Goal: Complete application form: Complete application form

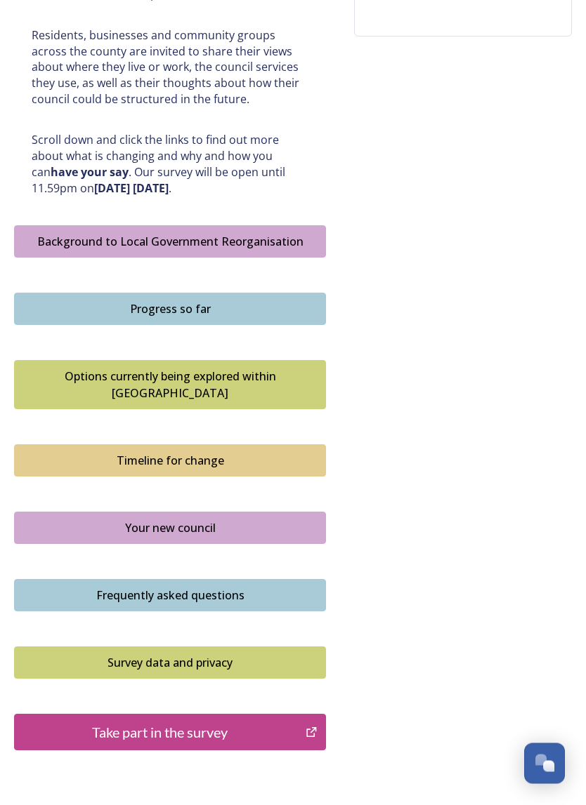
scroll to position [659, 0]
click at [223, 722] on div "Take part in the survey" at bounding box center [160, 732] width 276 height 21
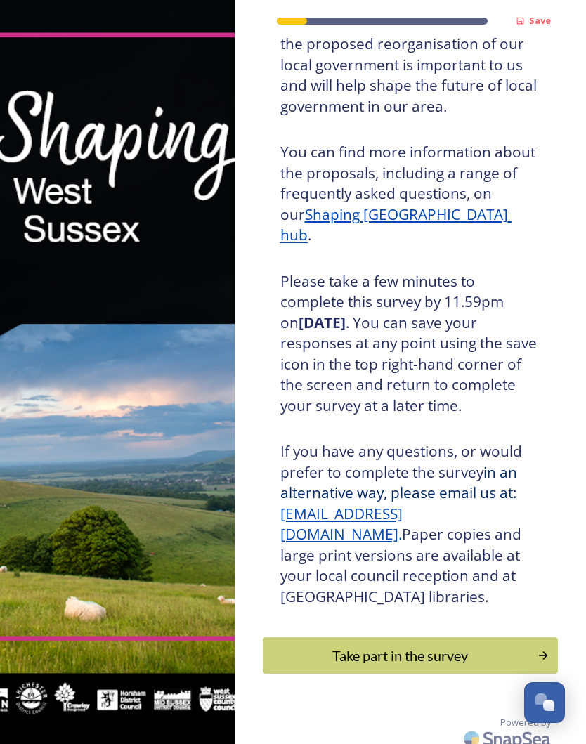
scroll to position [147, 0]
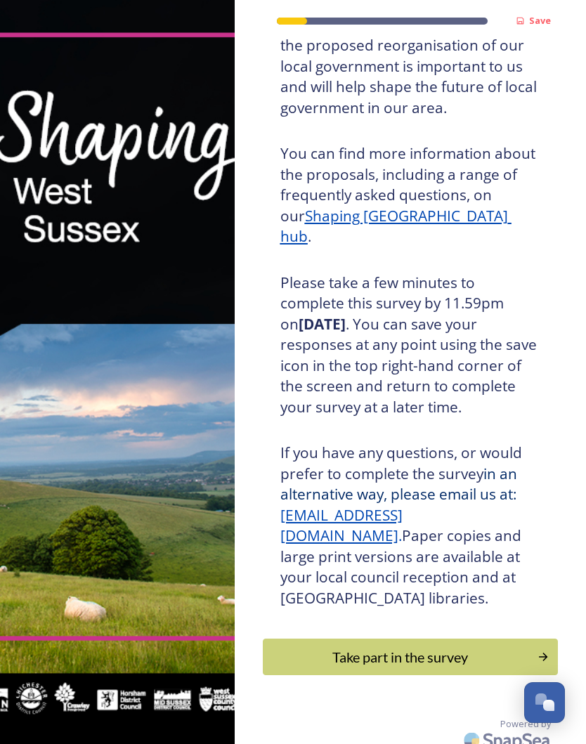
click at [451, 646] on div "Take part in the survey" at bounding box center [400, 656] width 260 height 21
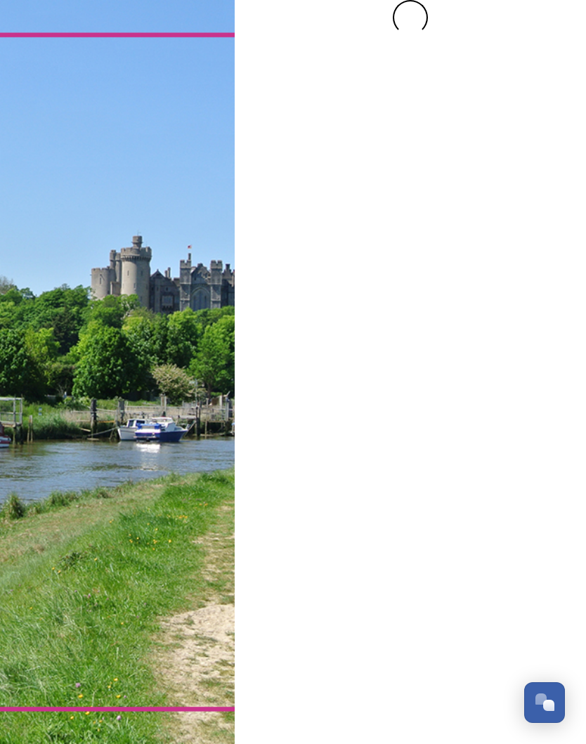
scroll to position [0, 0]
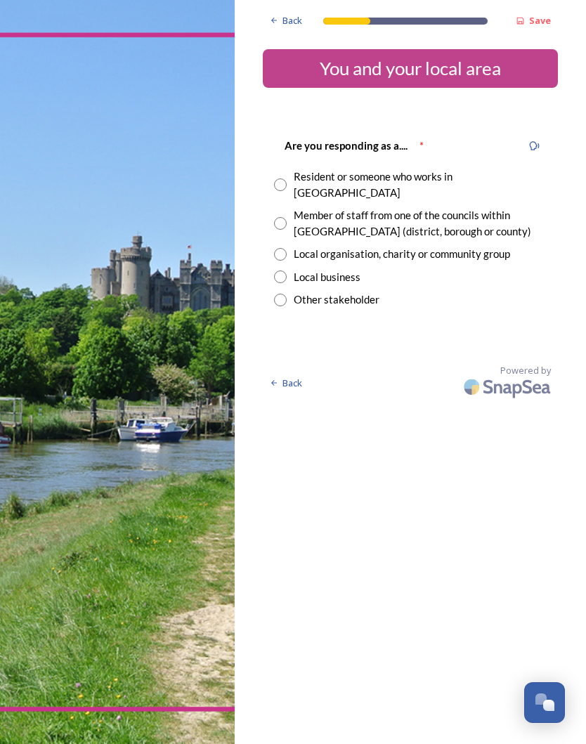
click at [284, 178] on input "radio" at bounding box center [280, 184] width 13 height 13
radio input "true"
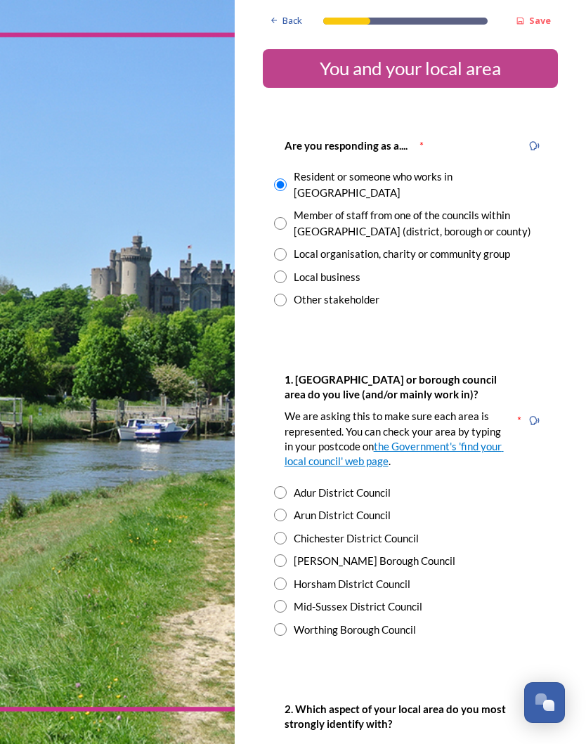
click at [282, 508] on input "radio" at bounding box center [280, 514] width 13 height 13
radio input "true"
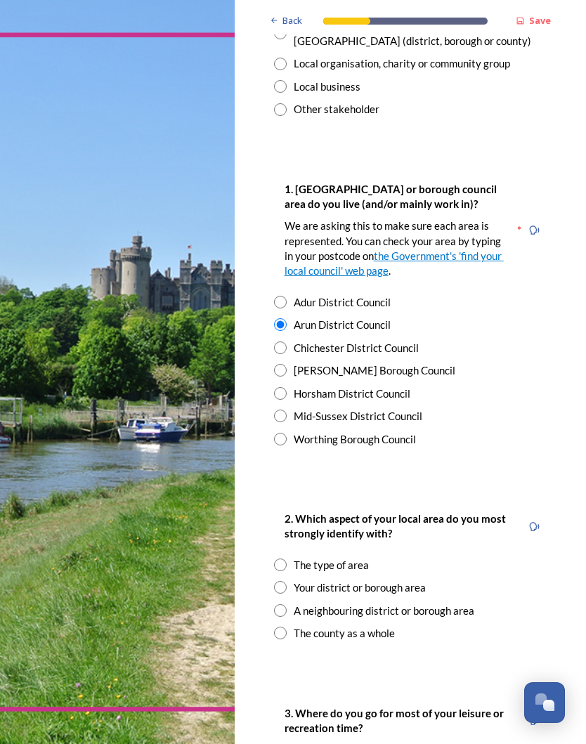
scroll to position [191, 0]
click at [284, 580] on input "radio" at bounding box center [280, 586] width 13 height 13
radio input "true"
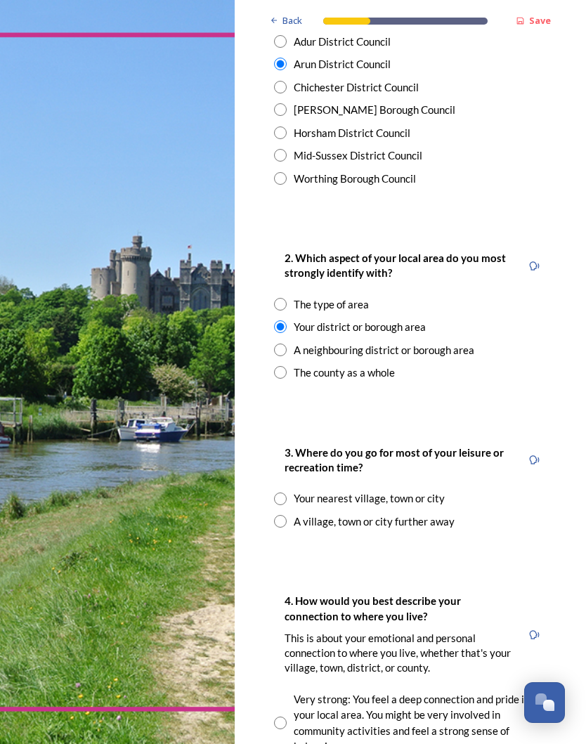
scroll to position [451, 0]
click at [282, 491] on input "radio" at bounding box center [280, 497] width 13 height 13
radio input "true"
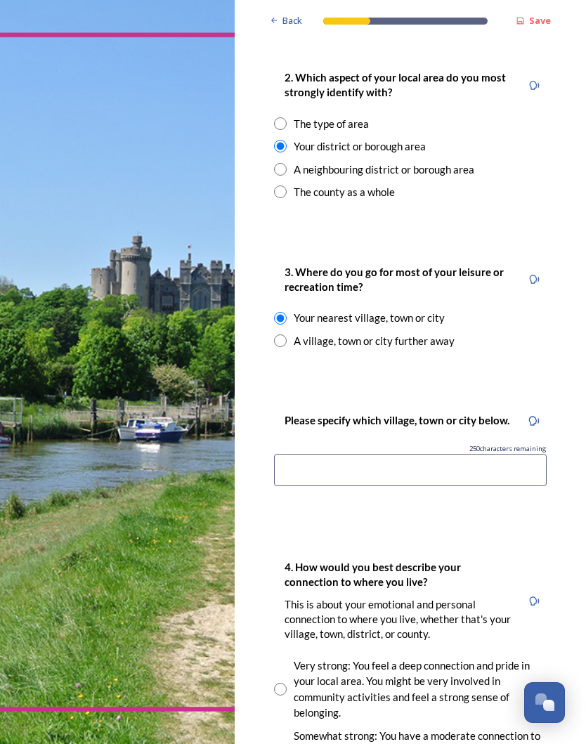
scroll to position [631, 0]
click at [324, 454] on input at bounding box center [410, 470] width 272 height 32
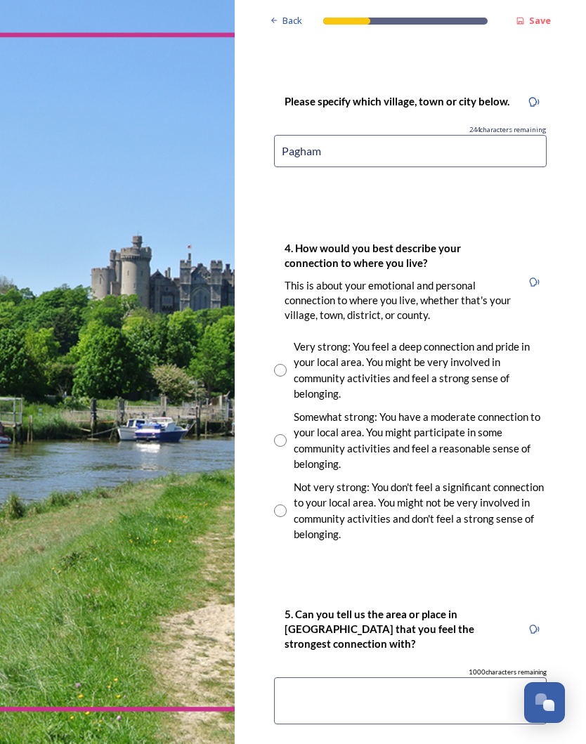
scroll to position [951, 0]
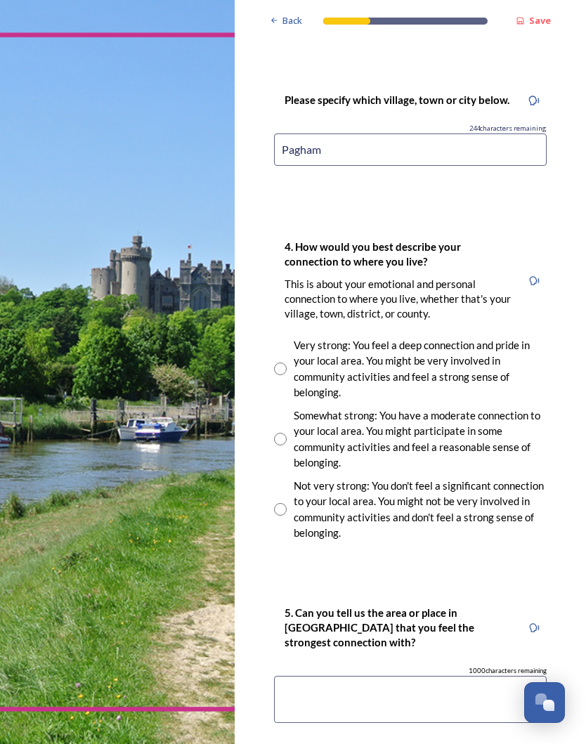
type input "Pagham"
click at [279, 337] on div "Very strong: You feel a deep connection and pride in your local area. You might…" at bounding box center [410, 368] width 272 height 63
radio input "true"
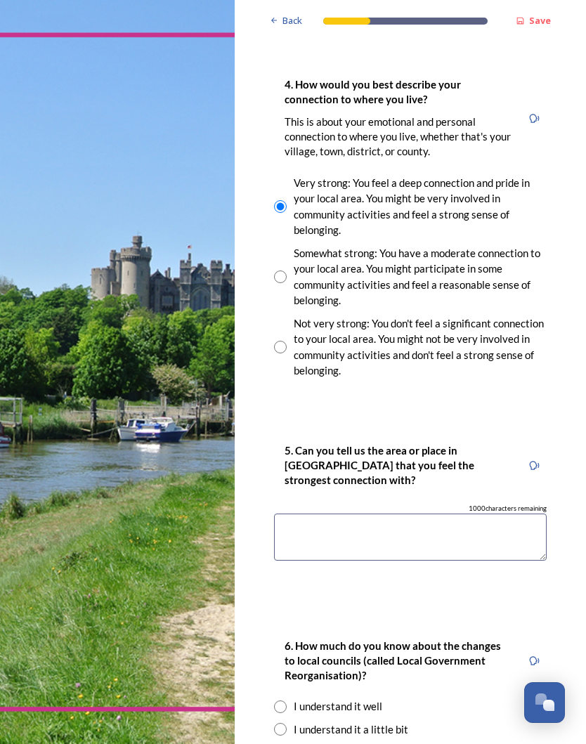
scroll to position [1114, 0]
click at [319, 513] on textarea at bounding box center [410, 536] width 272 height 47
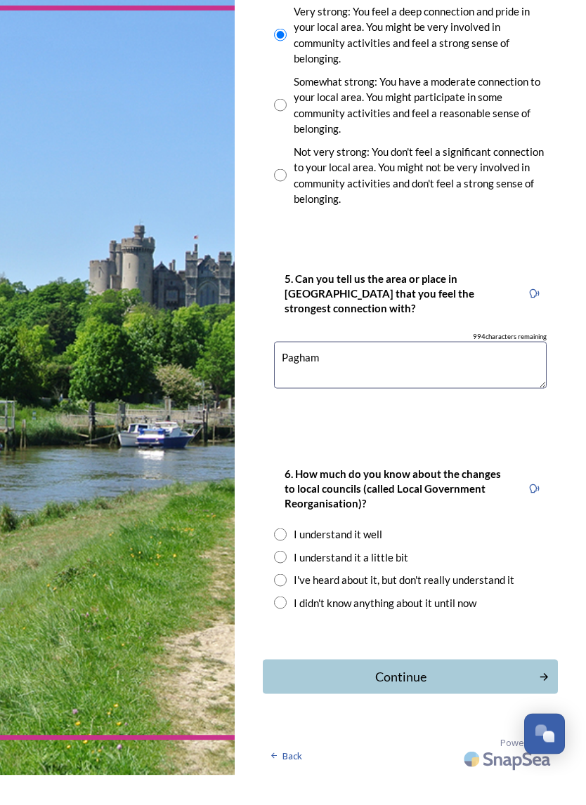
scroll to position [1220, 0]
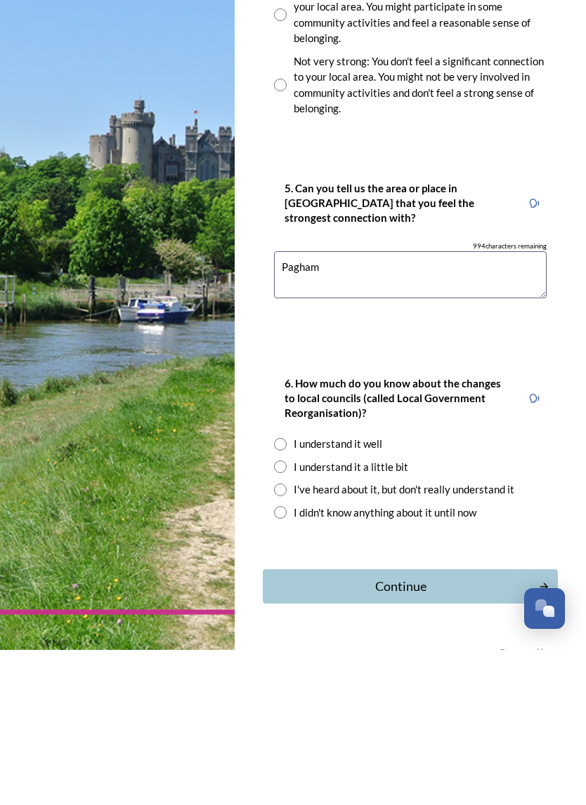
type textarea "Pagham"
click at [284, 593] on input "radio" at bounding box center [280, 599] width 13 height 13
radio input "true"
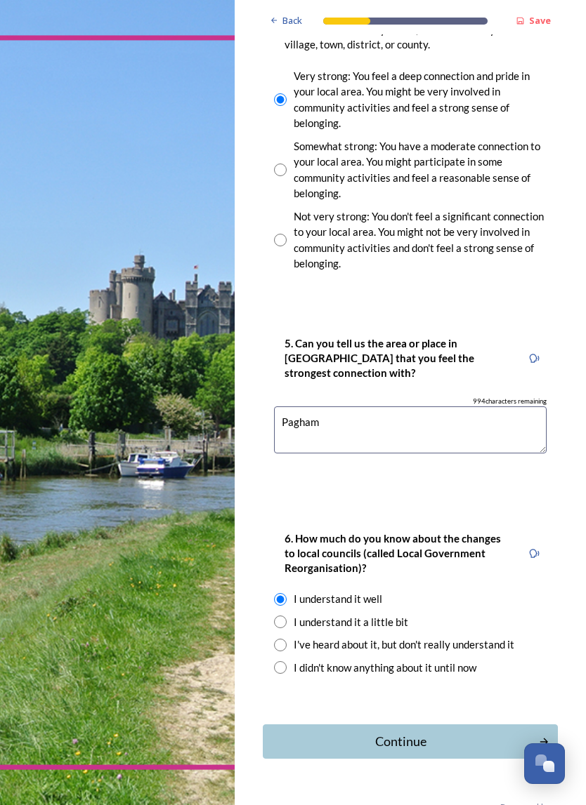
click at [416, 732] on div "Continue" at bounding box center [400, 741] width 261 height 19
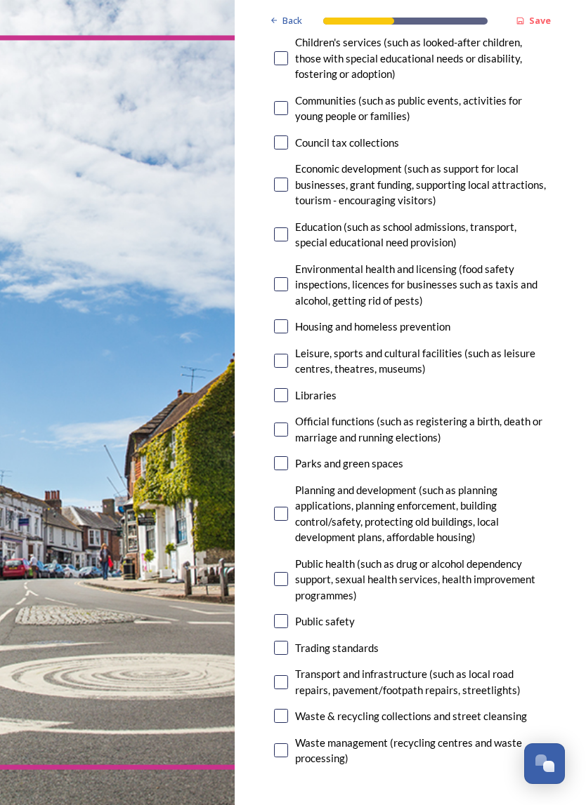
scroll to position [225, 0]
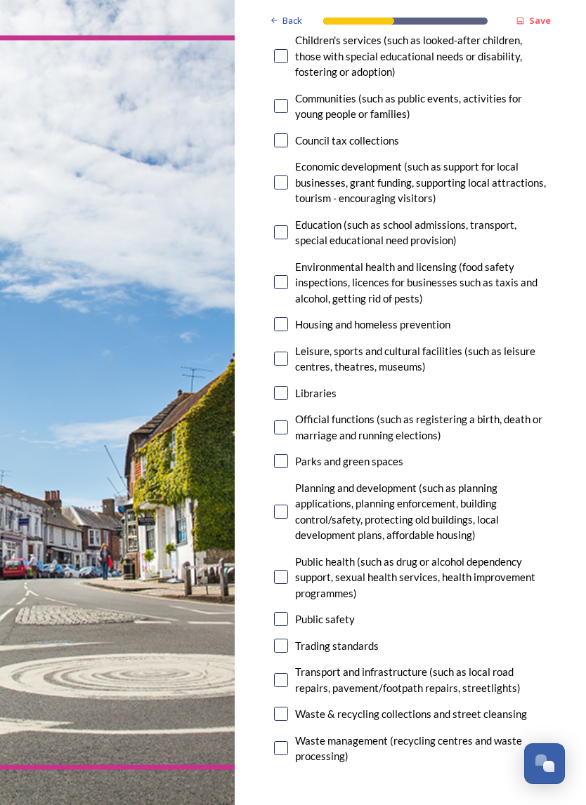
click at [284, 454] on input "checkbox" at bounding box center [281, 461] width 14 height 14
checkbox input "true"
click at [284, 612] on input "checkbox" at bounding box center [281, 619] width 14 height 14
checkbox input "true"
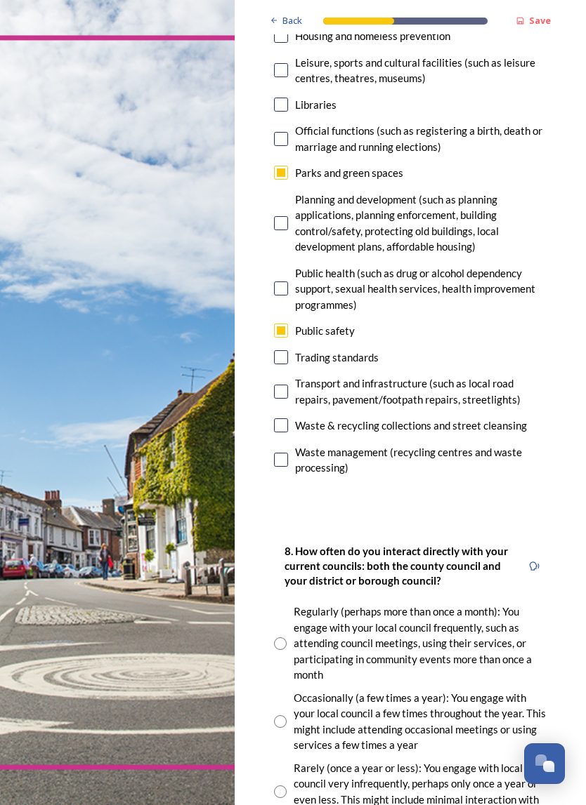
scroll to position [515, 0]
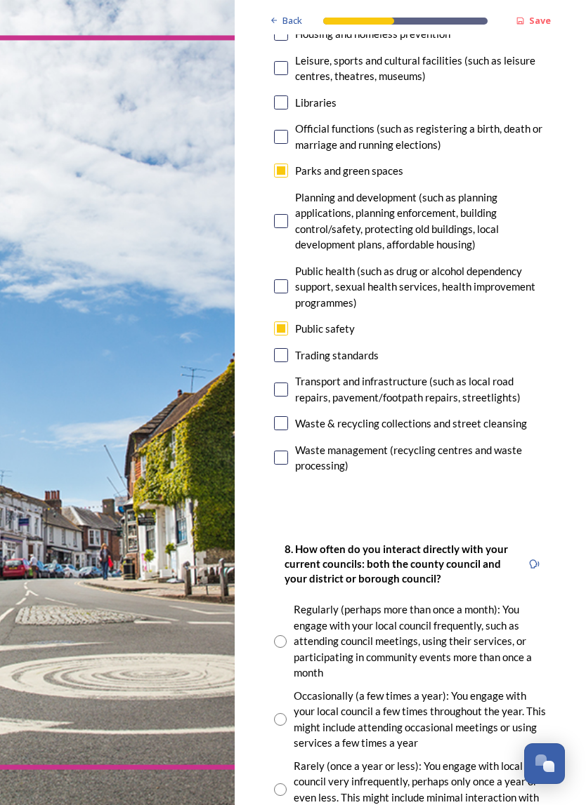
click at [285, 383] on input "checkbox" at bounding box center [281, 390] width 14 height 14
checkbox input "true"
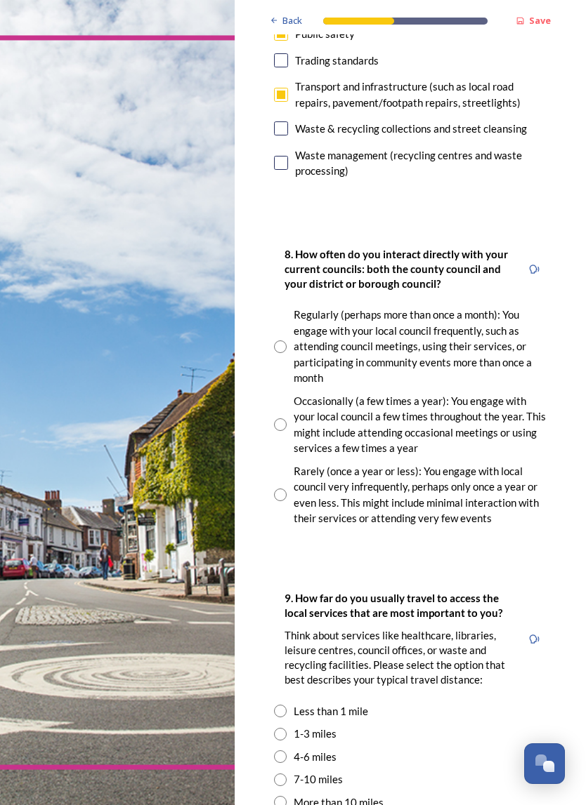
scroll to position [811, 0]
click at [285, 488] on input "radio" at bounding box center [280, 494] width 13 height 13
radio input "true"
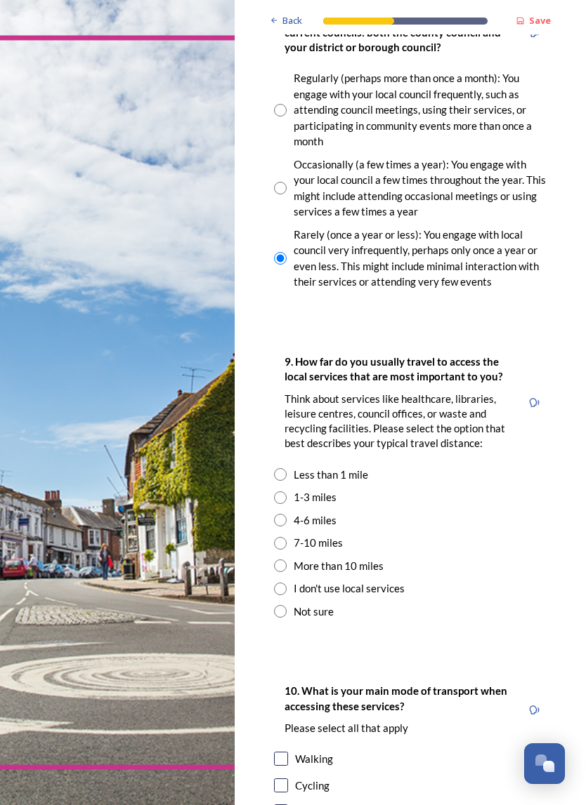
scroll to position [1047, 0]
click at [280, 514] on input "radio" at bounding box center [280, 520] width 13 height 13
radio input "true"
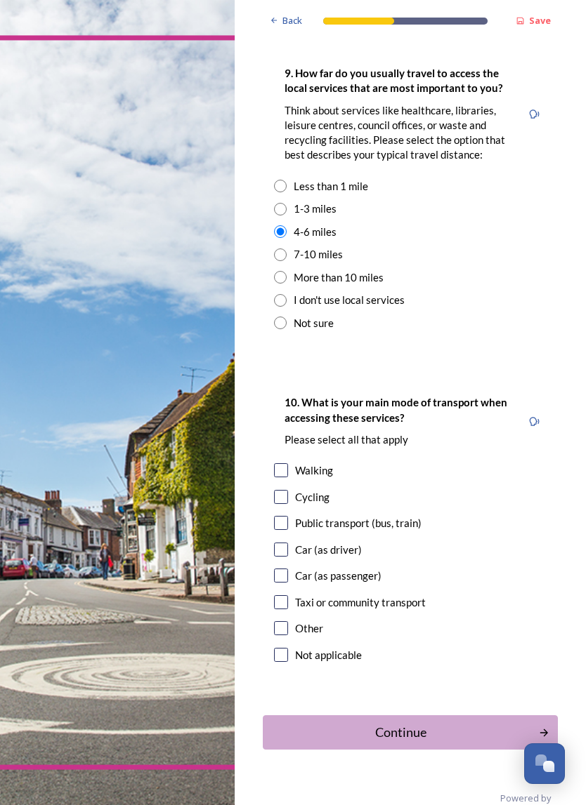
scroll to position [1335, 0]
click at [279, 543] on input "checkbox" at bounding box center [281, 550] width 14 height 14
checkbox input "true"
click at [466, 724] on div "Continue" at bounding box center [400, 733] width 261 height 19
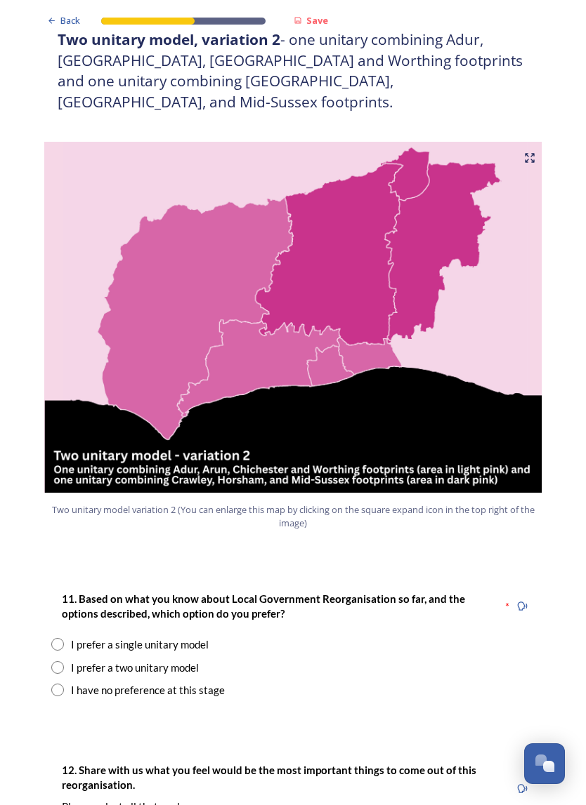
scroll to position [1374, 0]
click at [61, 638] on input "radio" at bounding box center [57, 644] width 13 height 13
radio input "true"
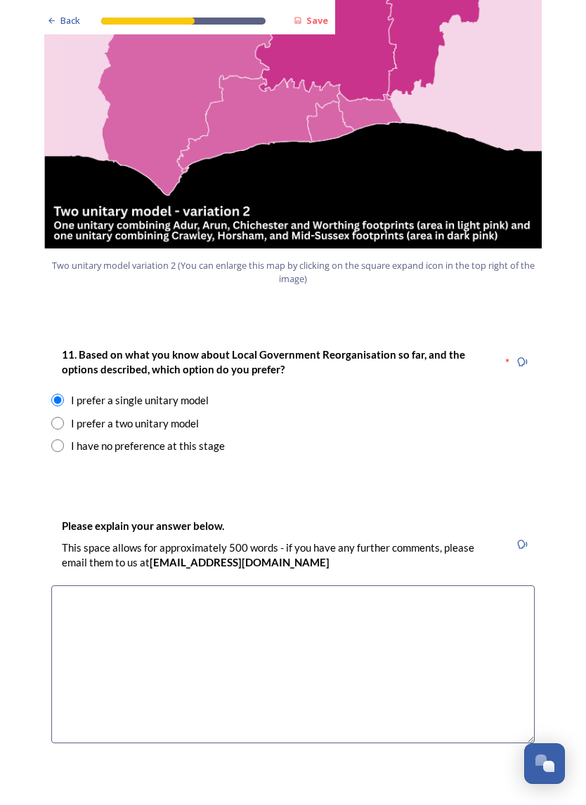
scroll to position [1619, 0]
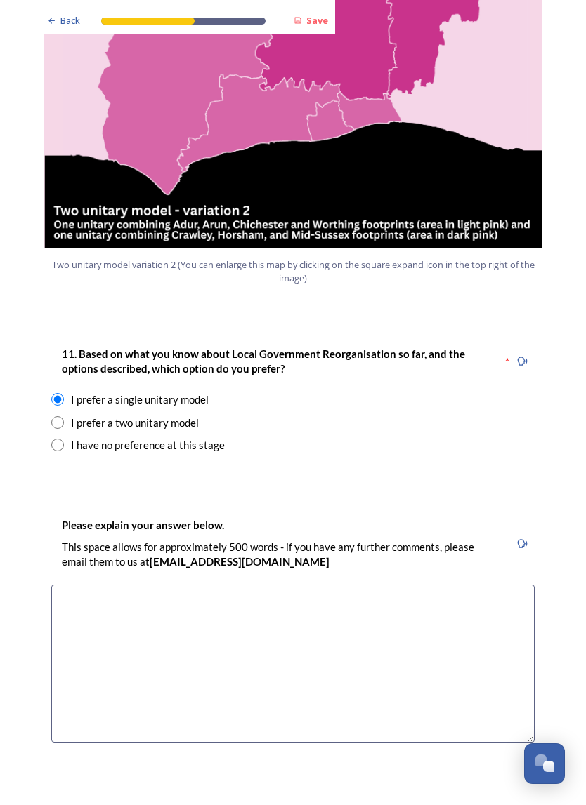
click at [95, 585] on textarea at bounding box center [292, 664] width 483 height 158
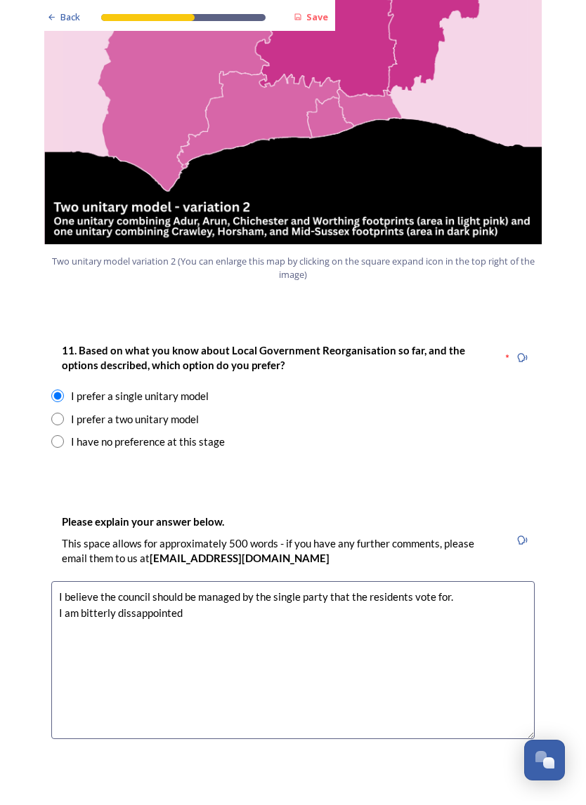
click at [149, 585] on textarea "I believe the council should be managed by the single party that the residents …" at bounding box center [292, 664] width 483 height 158
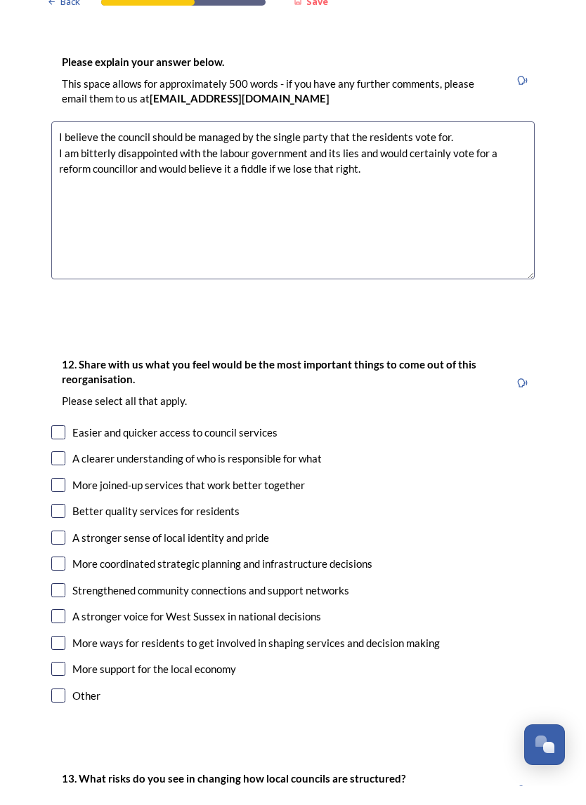
scroll to position [2063, 0]
type textarea "I believe the council should be managed by the single party that the residents …"
click at [64, 470] on input "checkbox" at bounding box center [58, 477] width 14 height 14
checkbox input "true"
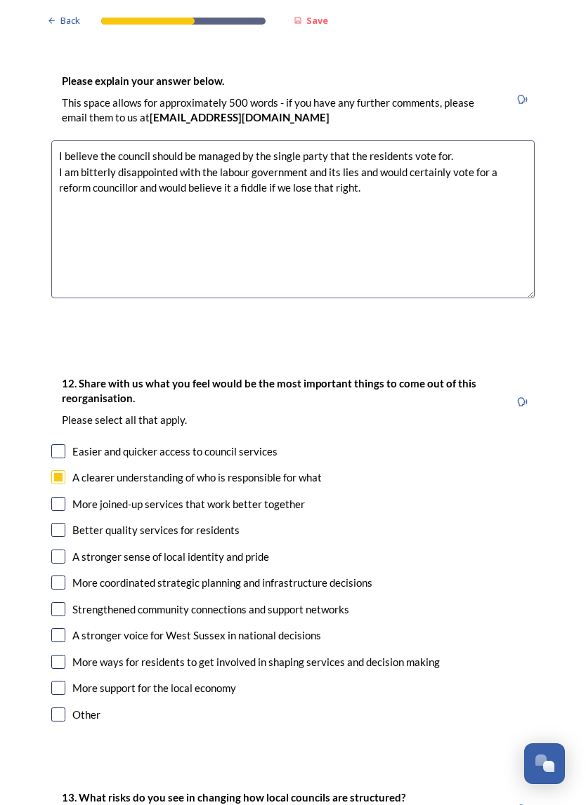
click at [62, 550] on input "checkbox" at bounding box center [58, 557] width 14 height 14
checkbox input "true"
click at [61, 628] on input "checkbox" at bounding box center [58, 635] width 14 height 14
checkbox input "true"
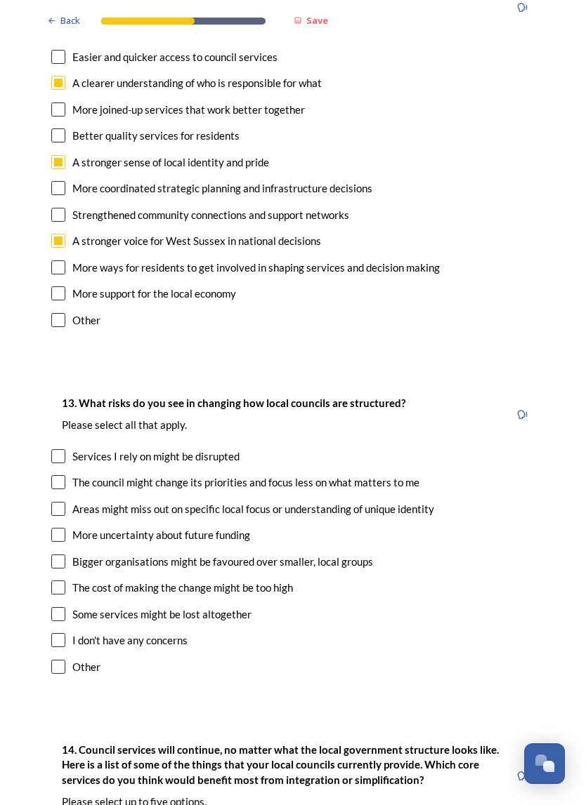
scroll to position [2458, 0]
click at [59, 475] on input "checkbox" at bounding box center [58, 482] width 14 height 14
checkbox input "true"
click at [65, 527] on div "More uncertainty about future funding" at bounding box center [292, 535] width 483 height 16
checkbox input "true"
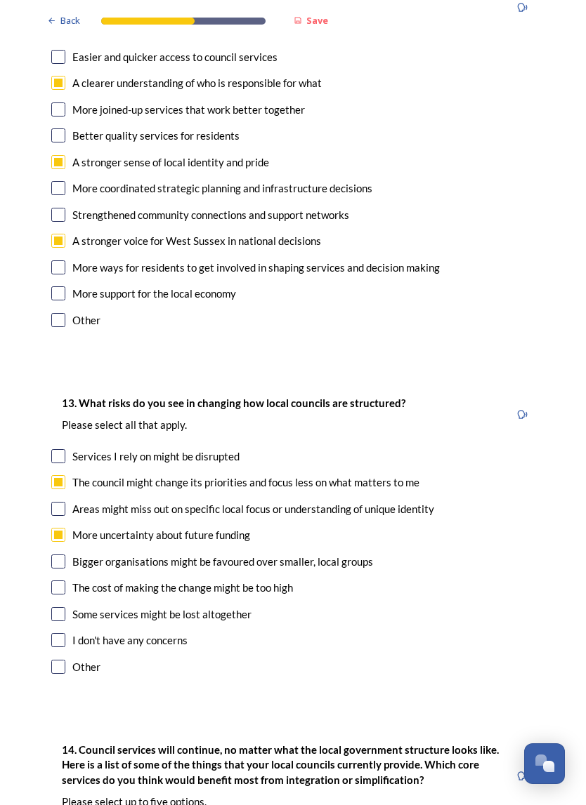
click at [60, 555] on input "checkbox" at bounding box center [58, 562] width 14 height 14
checkbox input "true"
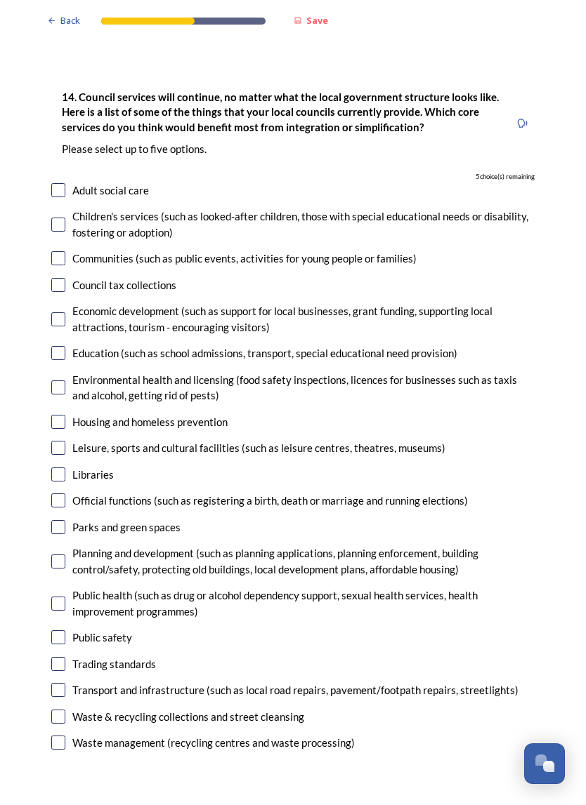
scroll to position [3111, 0]
click at [60, 520] on input "checkbox" at bounding box center [58, 527] width 14 height 14
checkbox input "true"
click at [53, 554] on input "checkbox" at bounding box center [58, 561] width 14 height 14
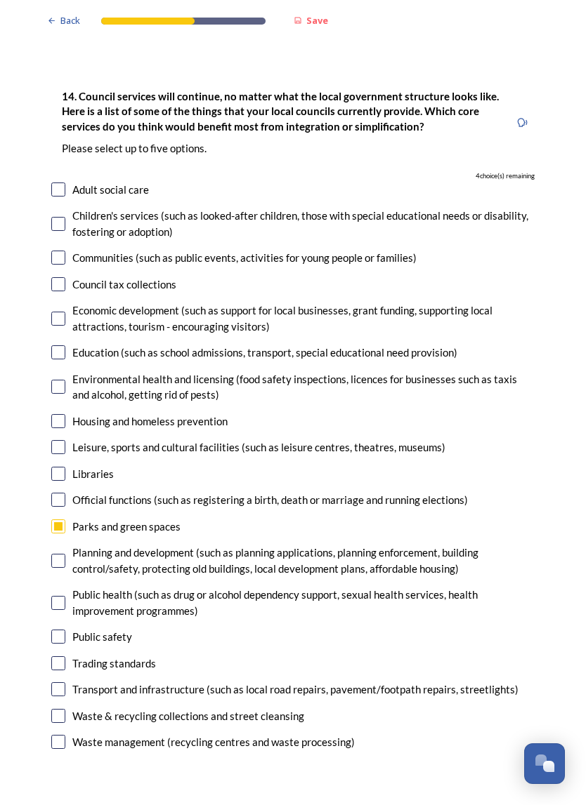
checkbox input "true"
click at [60, 630] on input "checkbox" at bounding box center [58, 637] width 14 height 14
checkbox input "true"
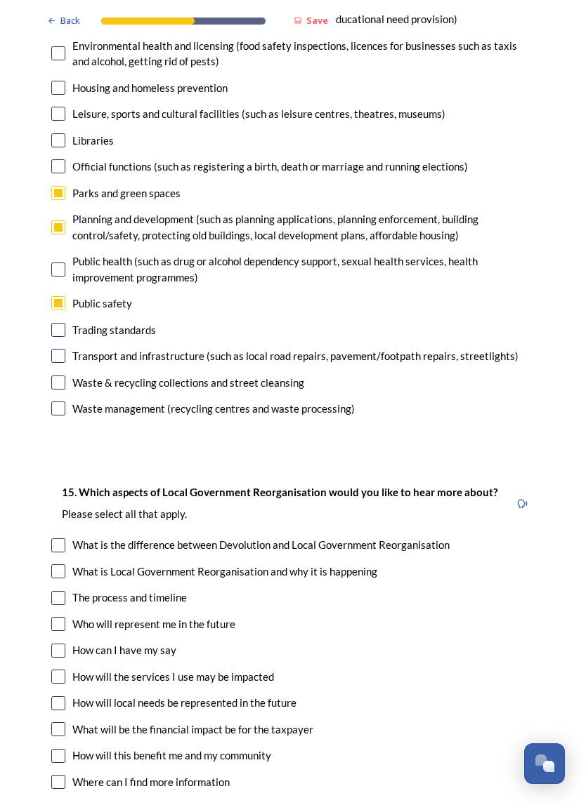
scroll to position [3445, 0]
click at [57, 644] on input "checkbox" at bounding box center [58, 651] width 14 height 14
checkbox input "true"
click at [57, 743] on input "checkbox" at bounding box center [58, 756] width 14 height 14
checkbox input "true"
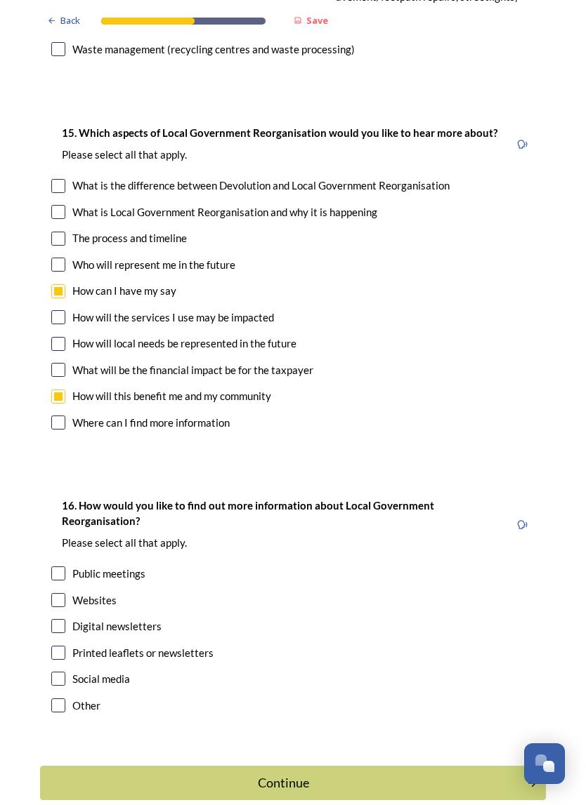
scroll to position [3804, 0]
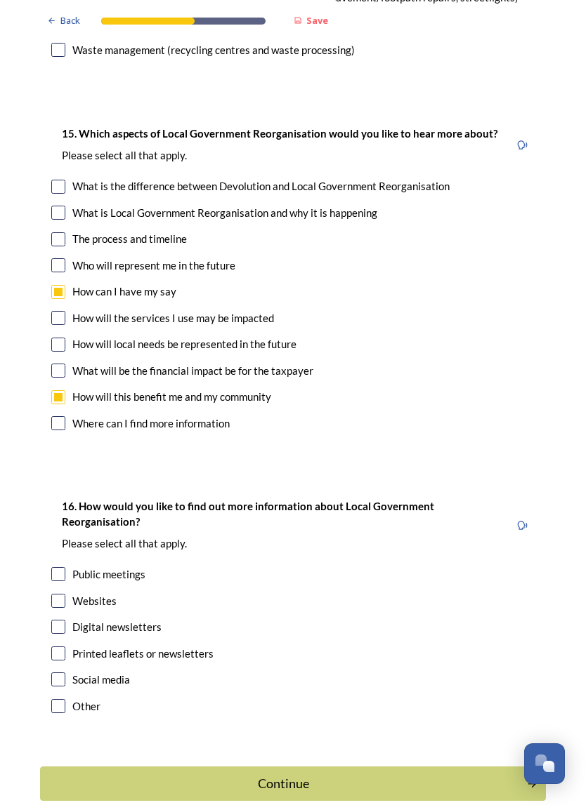
click at [61, 673] on input "checkbox" at bounding box center [58, 680] width 14 height 14
checkbox input "true"
click at [311, 743] on div "Continue" at bounding box center [283, 783] width 471 height 19
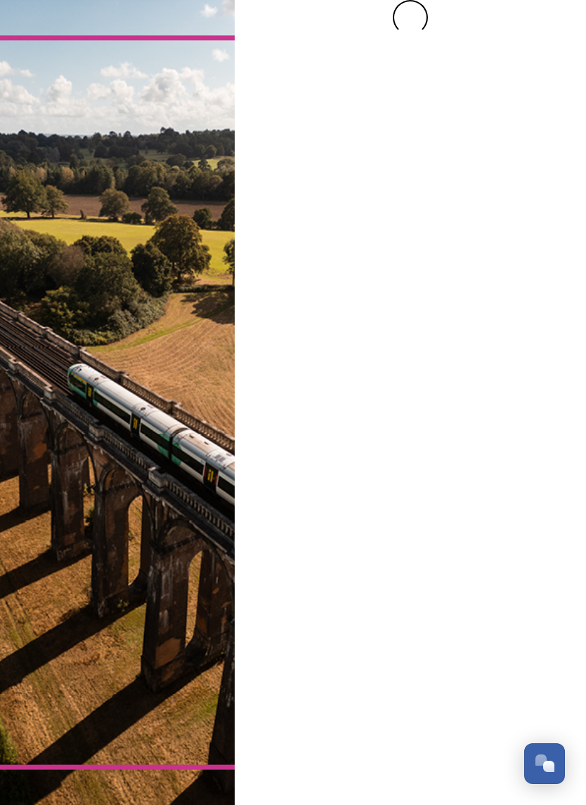
scroll to position [0, 0]
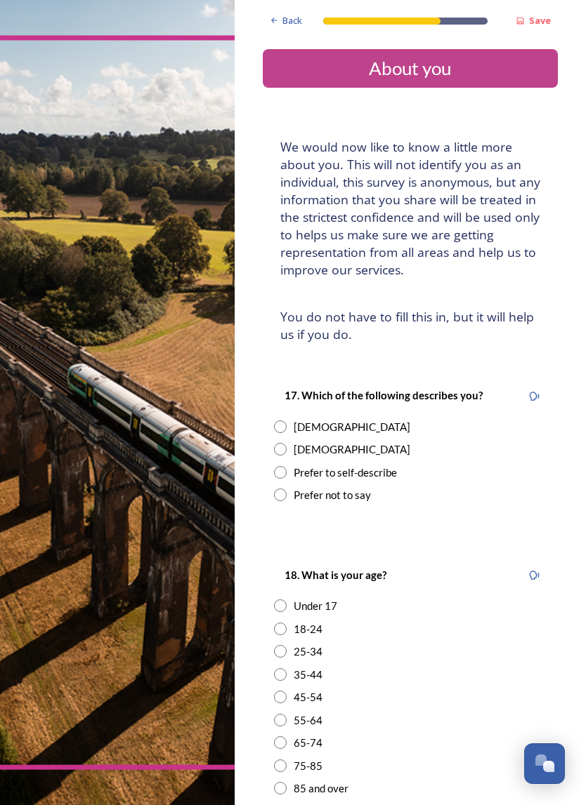
click at [286, 443] on input "radio" at bounding box center [280, 449] width 13 height 13
radio input "true"
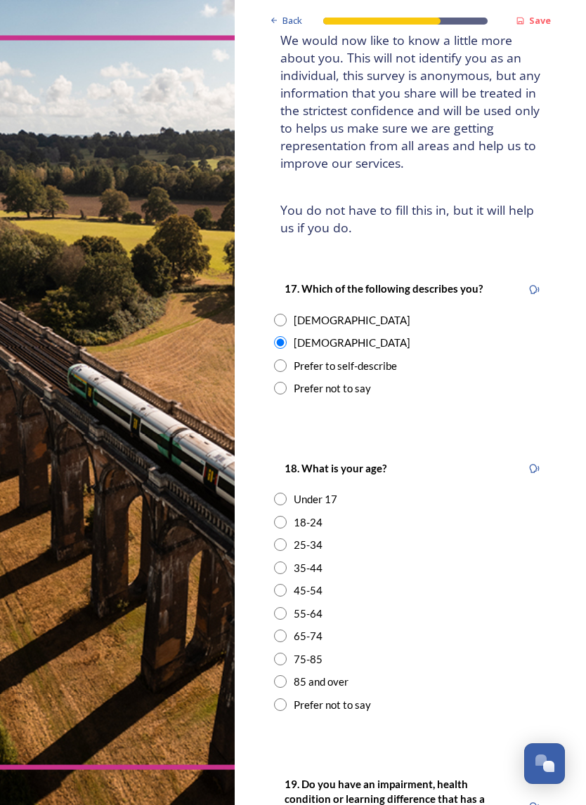
scroll to position [105, 0]
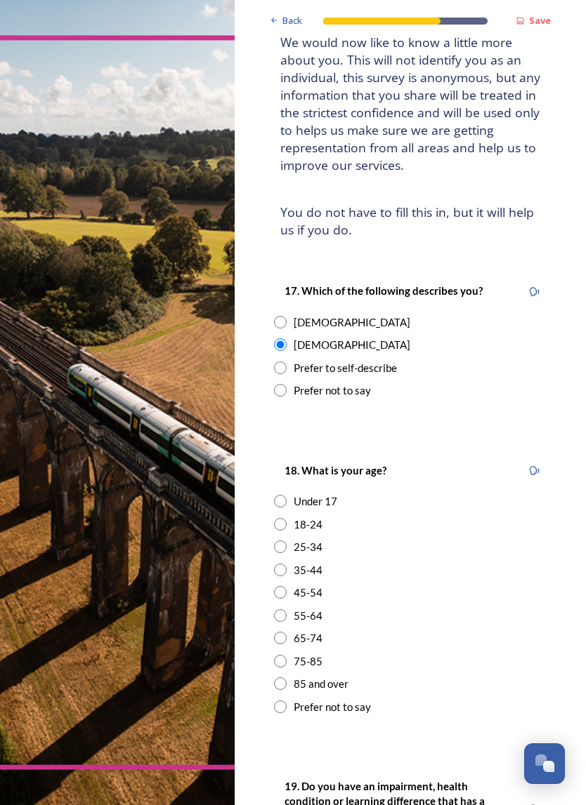
click at [288, 608] on div "55-64" at bounding box center [410, 616] width 272 height 16
radio input "true"
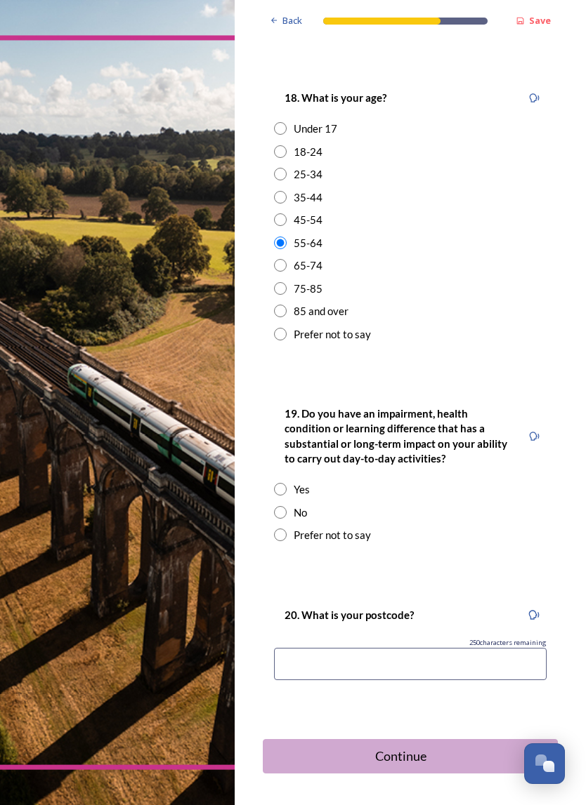
scroll to position [477, 0]
click at [281, 506] on input "radio" at bounding box center [280, 512] width 13 height 13
radio input "true"
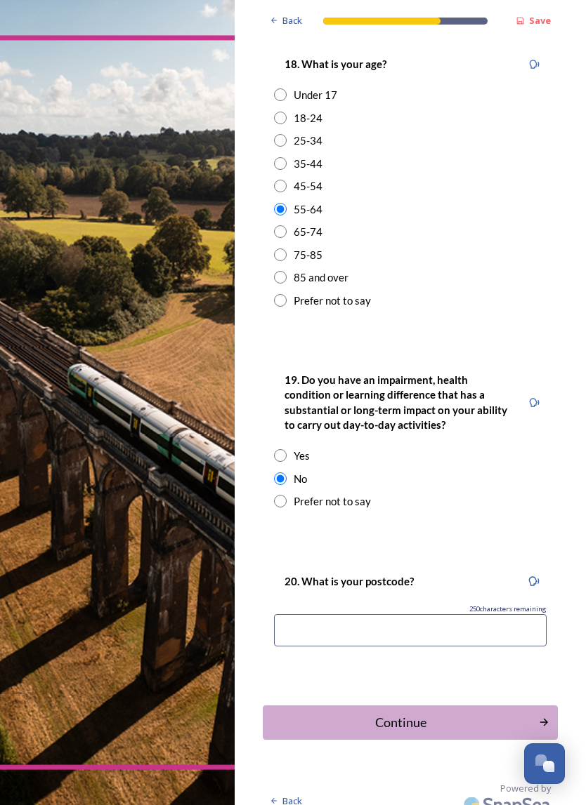
scroll to position [510, 0]
click at [329, 615] on input at bounding box center [410, 631] width 272 height 32
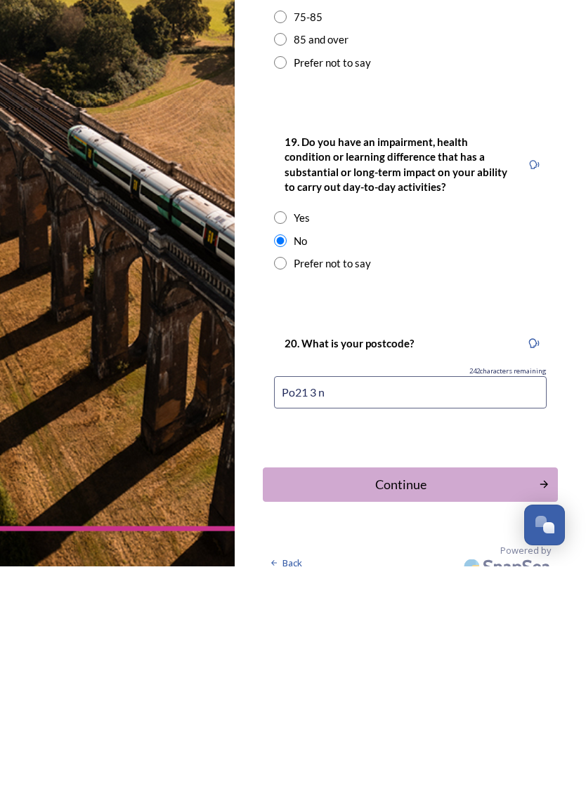
type input "Po21 3 nd"
click at [435, 714] on div "Continue" at bounding box center [400, 723] width 261 height 19
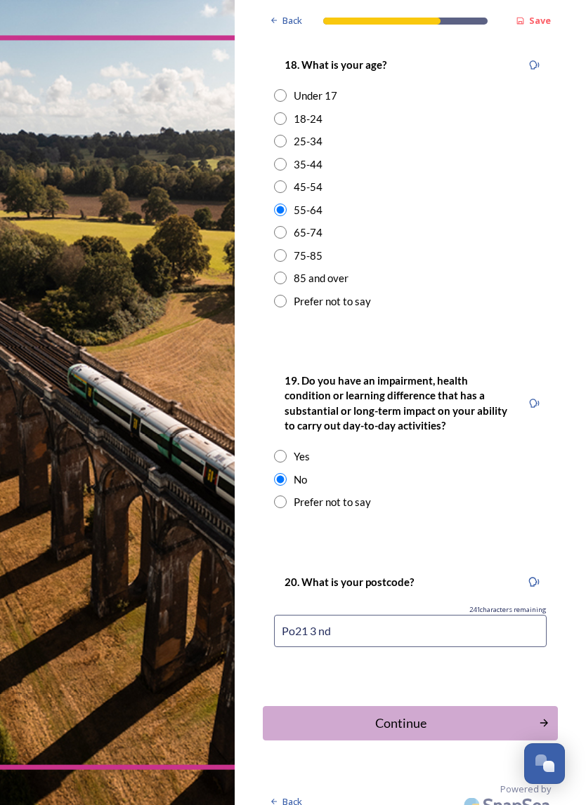
scroll to position [0, 0]
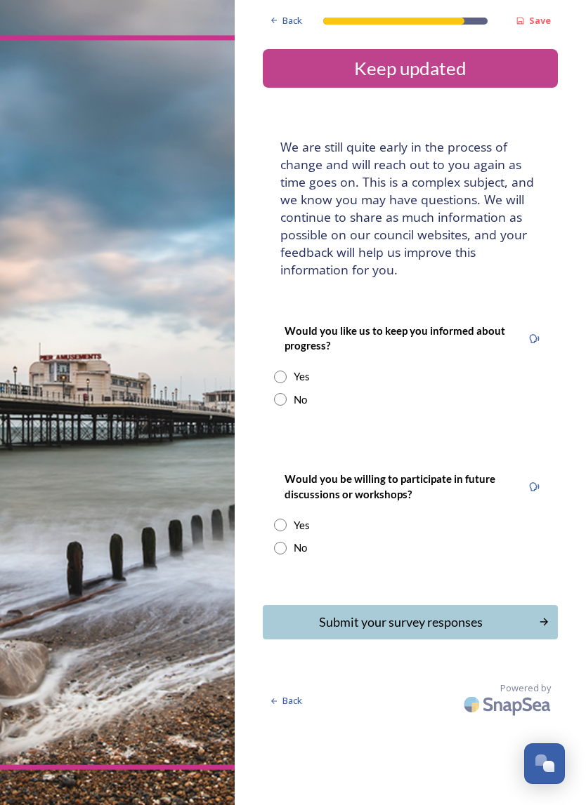
click at [281, 371] on input "radio" at bounding box center [280, 377] width 13 height 13
radio input "true"
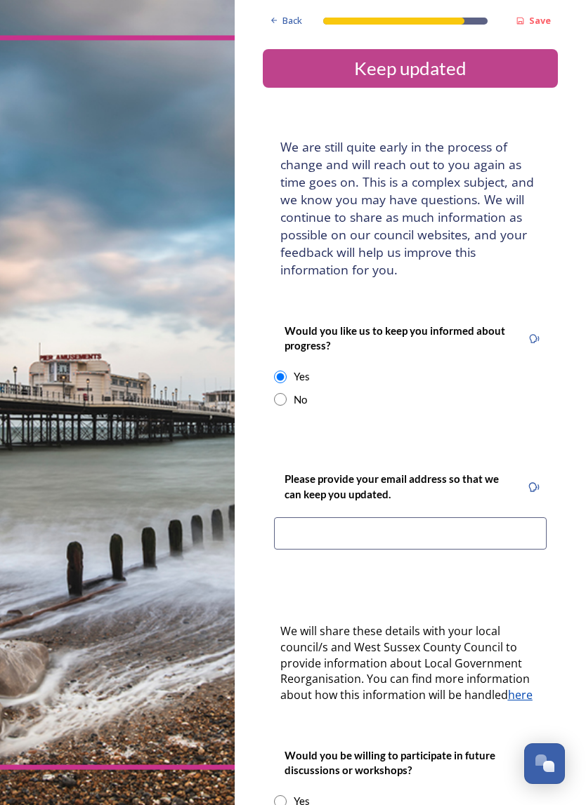
click at [310, 526] on input at bounding box center [410, 533] width 272 height 32
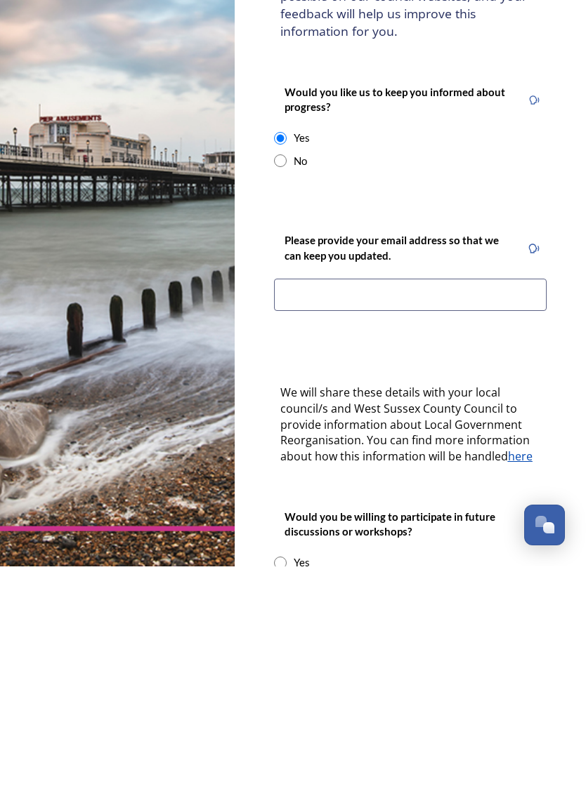
click at [286, 393] on input "radio" at bounding box center [280, 399] width 13 height 13
radio input "true"
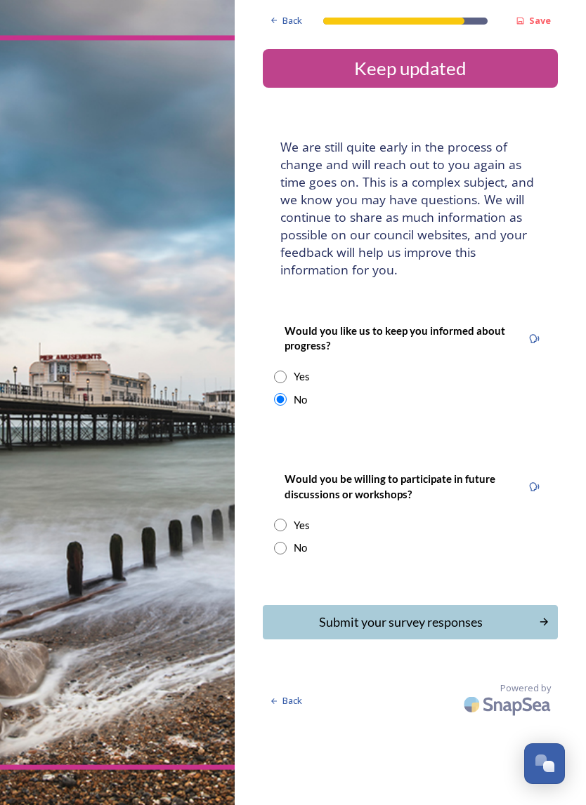
click at [286, 517] on div "Yes" at bounding box center [410, 525] width 272 height 16
radio input "true"
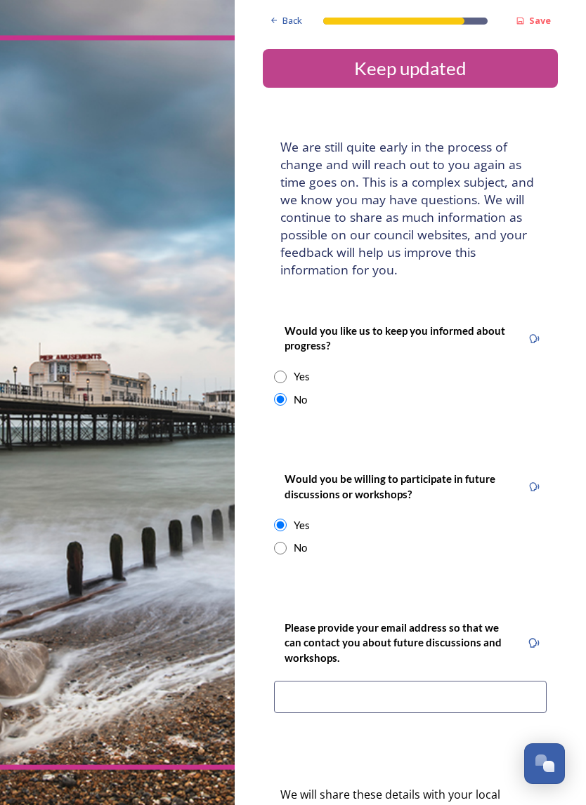
click at [345, 681] on input at bounding box center [410, 697] width 272 height 32
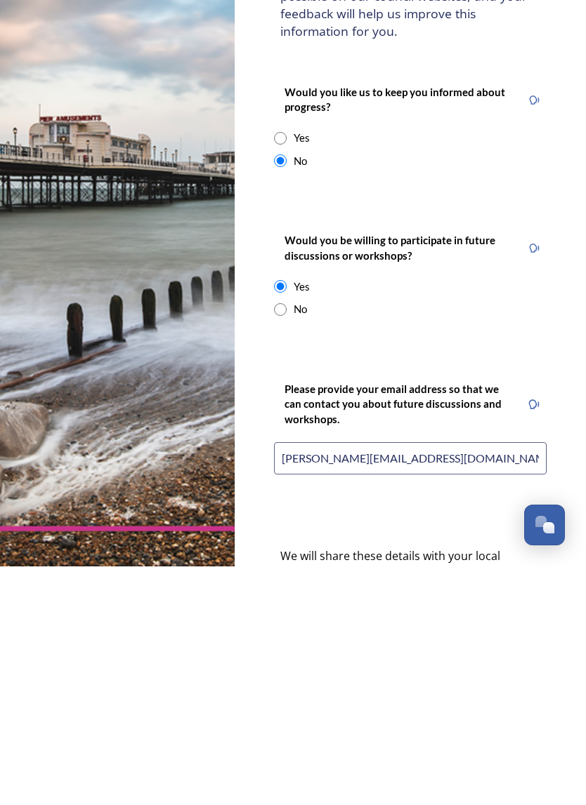
type input "[PERSON_NAME][EMAIL_ADDRESS][DOMAIN_NAME]"
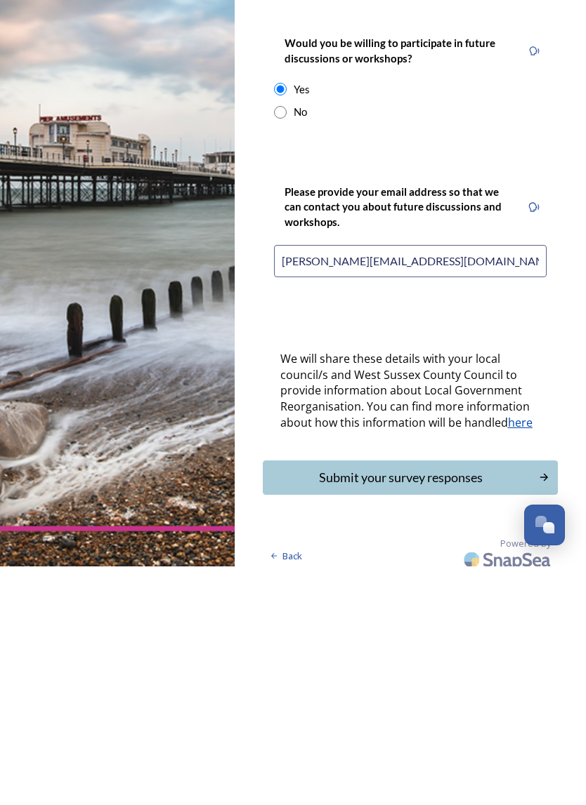
scroll to position [194, 0]
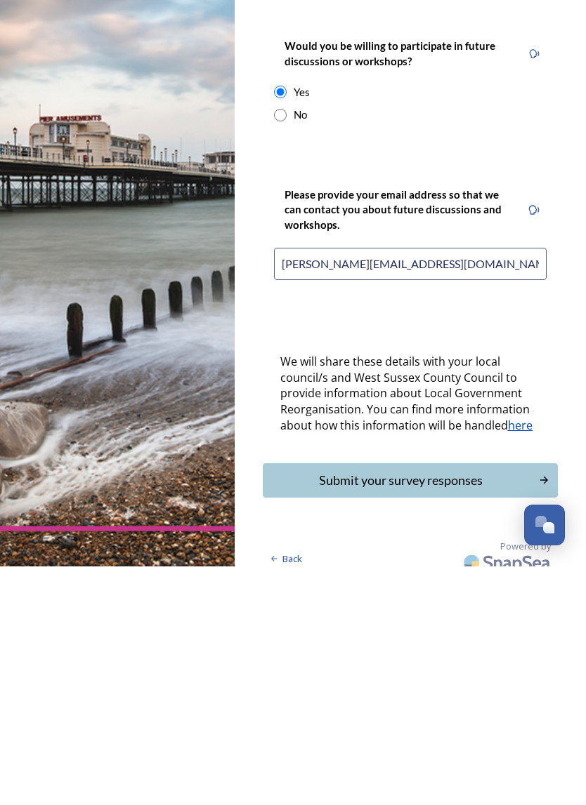
click at [444, 710] on div "Submit your survey responses" at bounding box center [400, 719] width 261 height 19
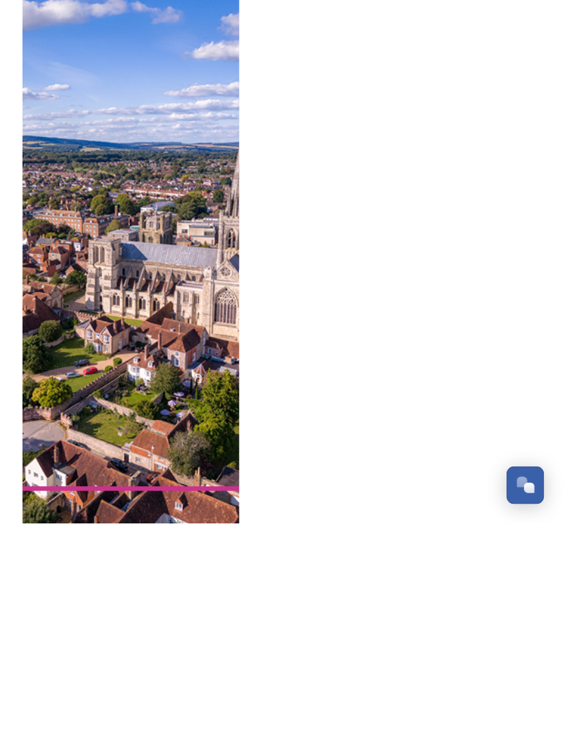
scroll to position [0, 0]
